Goal: Task Accomplishment & Management: Manage account settings

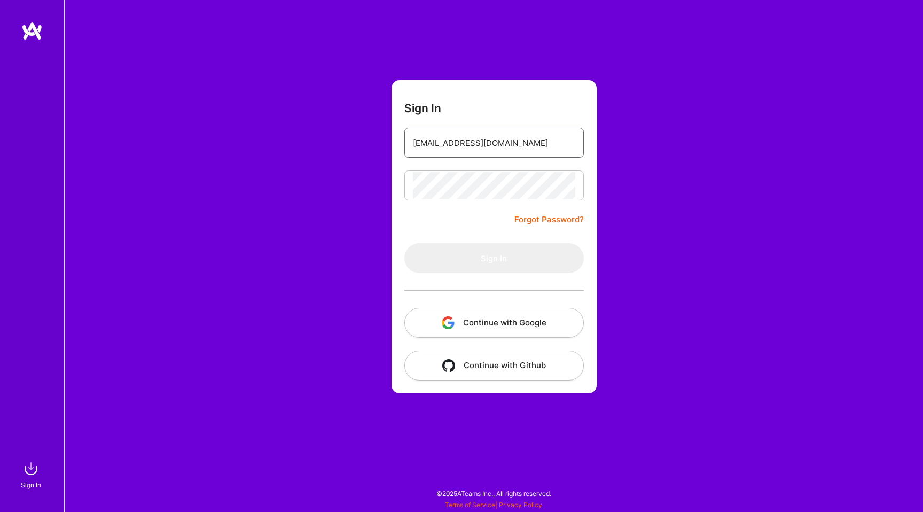
type input "[EMAIL_ADDRESS][DOMAIN_NAME]"
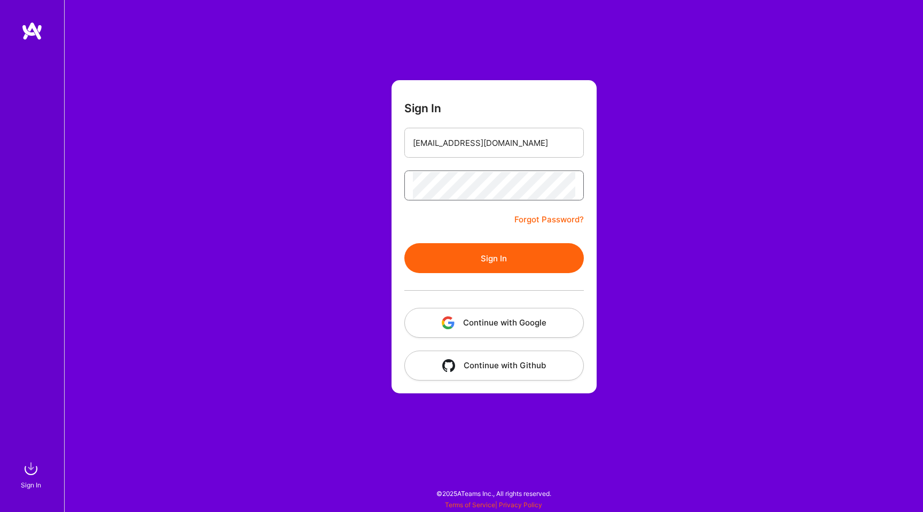
click at [404, 243] on button "Sign In" at bounding box center [493, 258] width 179 height 30
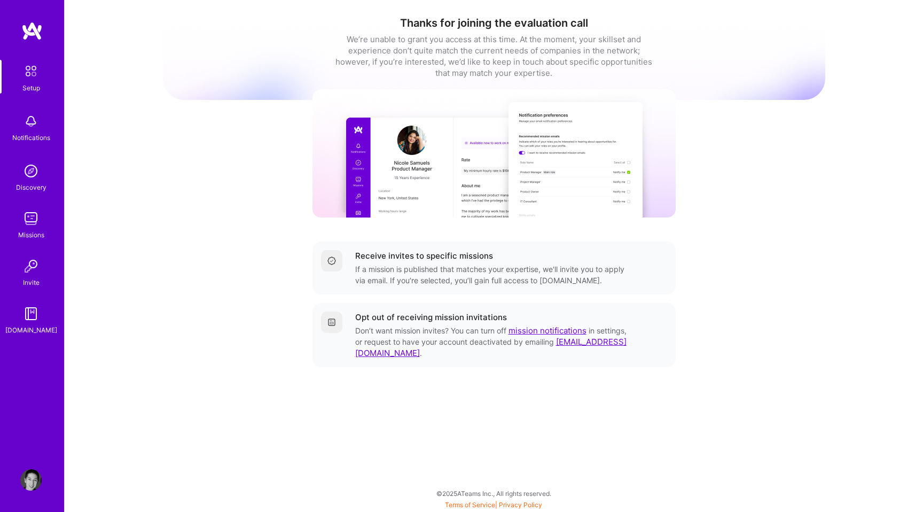
click at [38, 83] on div "Setup" at bounding box center [31, 87] width 18 height 11
click at [28, 78] on img at bounding box center [31, 71] width 22 height 22
click at [38, 126] on img at bounding box center [30, 121] width 21 height 21
click at [37, 122] on div "Setup Notifications Discovery Missions Invite [DOMAIN_NAME]" at bounding box center [32, 198] width 64 height 276
click at [35, 219] on img at bounding box center [30, 218] width 21 height 21
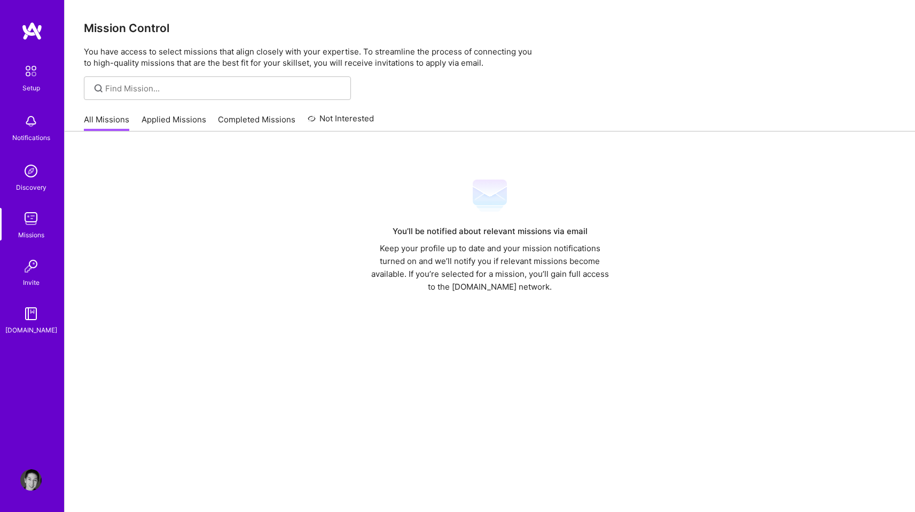
click at [152, 118] on link "Applied Missions" at bounding box center [174, 123] width 65 height 18
